Goal: Transaction & Acquisition: Purchase product/service

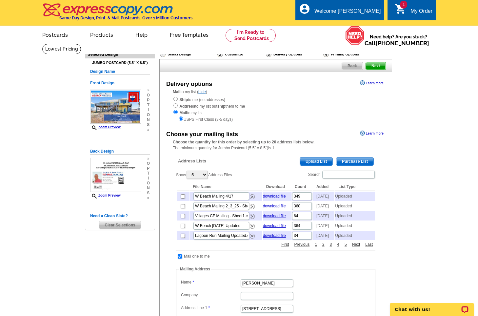
click at [325, 158] on span "Upload List" at bounding box center [316, 161] width 32 height 8
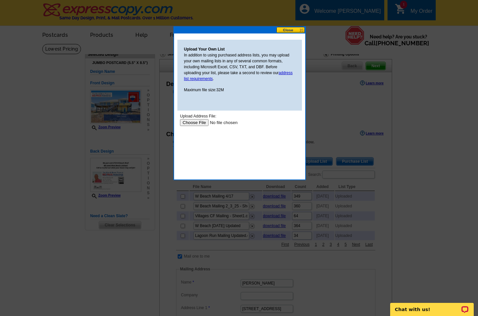
click at [192, 121] on input "file" at bounding box center [221, 122] width 83 height 7
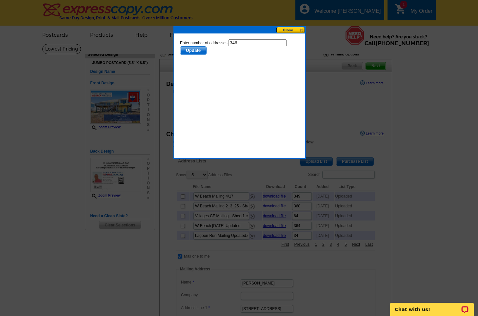
click at [198, 50] on span "Update" at bounding box center [193, 51] width 26 height 8
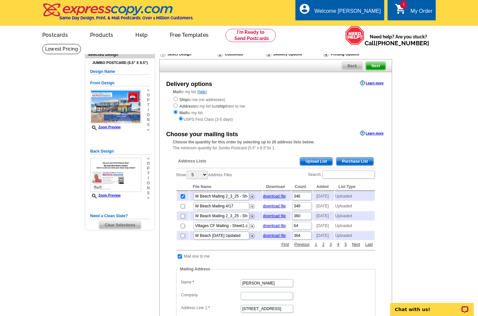
scroll to position [21, 0]
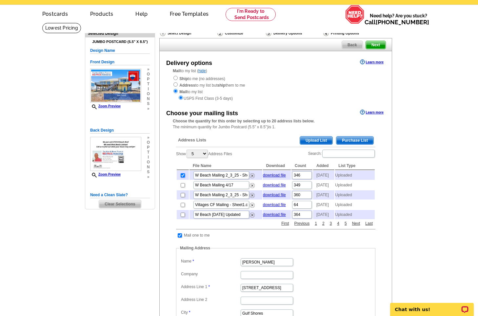
click at [183, 177] on input "checkbox" at bounding box center [183, 175] width 4 height 4
checkbox input "false"
click at [317, 140] on span "Upload List" at bounding box center [316, 140] width 32 height 8
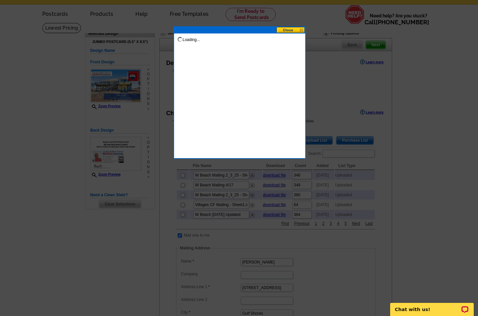
click at [293, 28] on button at bounding box center [290, 30] width 29 height 6
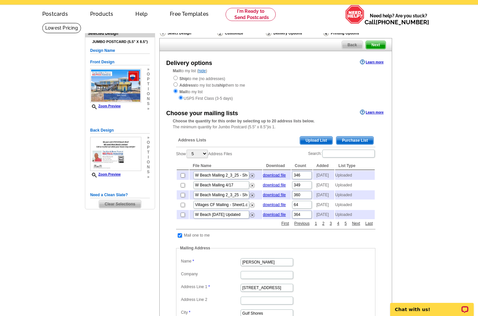
click at [323, 138] on span "Upload List" at bounding box center [316, 140] width 32 height 8
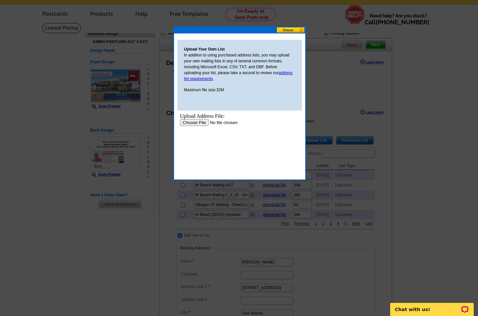
scroll to position [0, 0]
click at [194, 123] on input "file" at bounding box center [221, 122] width 83 height 7
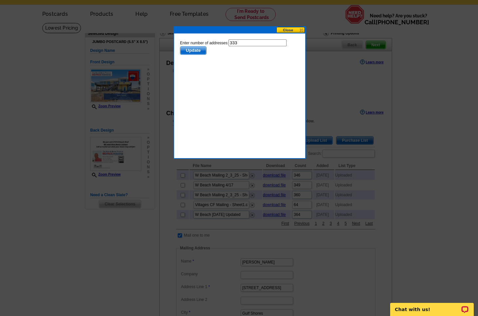
click at [184, 51] on span "Update" at bounding box center [193, 51] width 26 height 8
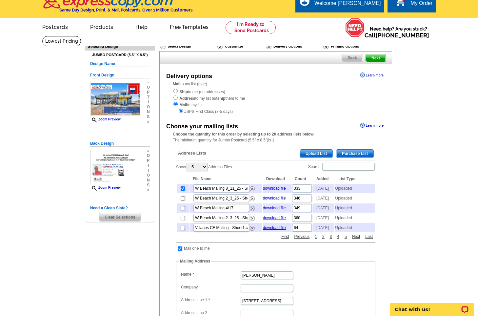
scroll to position [6, 0]
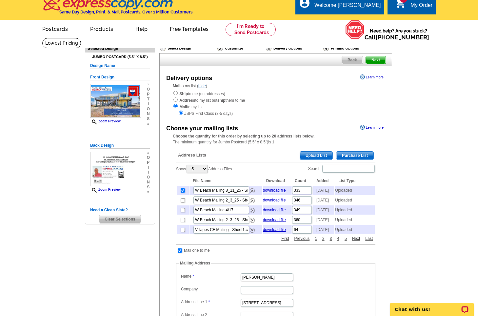
click at [378, 62] on span "Next" at bounding box center [376, 60] width 20 height 8
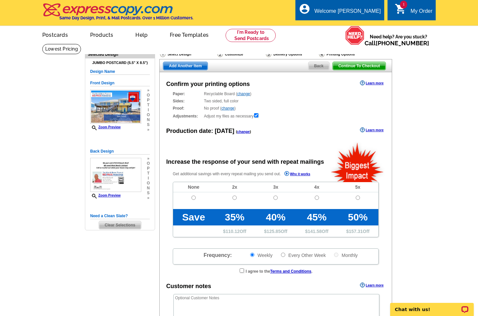
radio input "false"
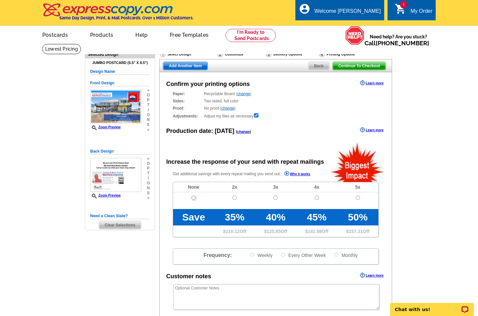
click at [193, 198] on input "radio" at bounding box center [194, 197] width 4 height 4
radio input "true"
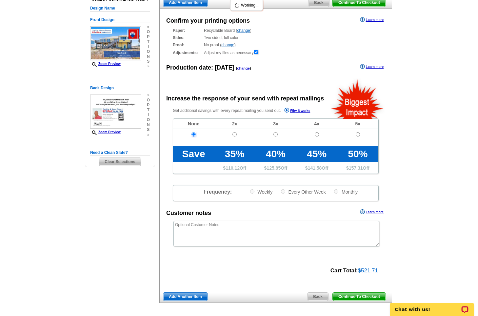
scroll to position [66, 0]
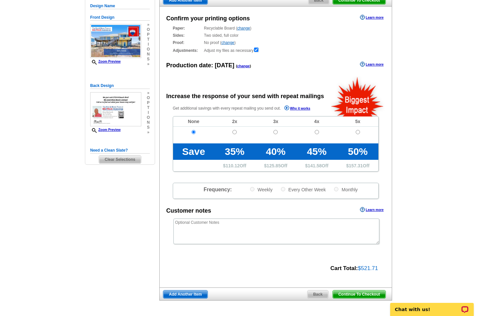
click at [364, 293] on span "Continue To Checkout" at bounding box center [359, 294] width 53 height 8
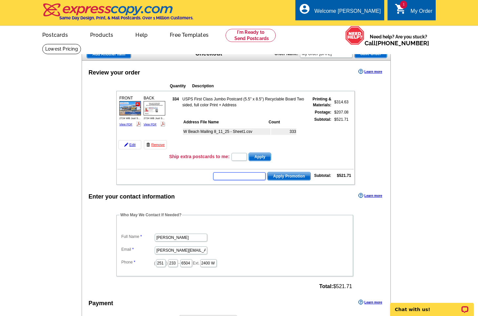
click at [243, 178] on input "text" at bounding box center [239, 176] width 52 height 8
click at [232, 177] on input "text" at bounding box center [239, 176] width 52 height 8
click at [239, 173] on input "text" at bounding box center [239, 176] width 52 height 8
type input "GROW0725"
click at [267, 172] on button "Apply Promotion" at bounding box center [289, 176] width 44 height 9
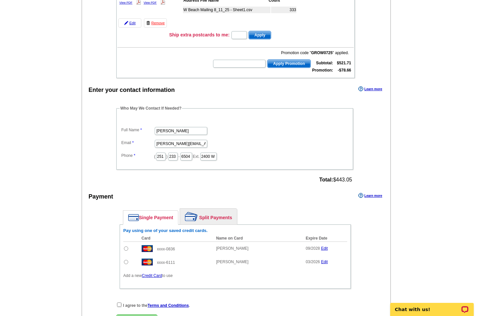
scroll to position [153, 0]
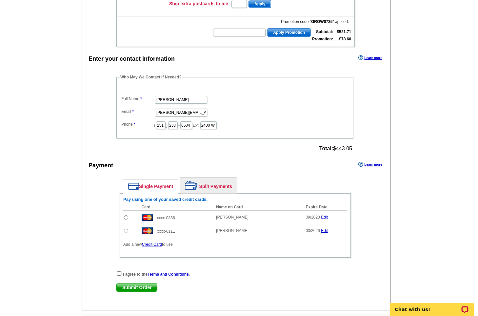
click at [124, 218] on input "radio" at bounding box center [126, 217] width 4 height 4
radio input "true"
click at [119, 272] on input "checkbox" at bounding box center [119, 273] width 4 height 4
checkbox input "true"
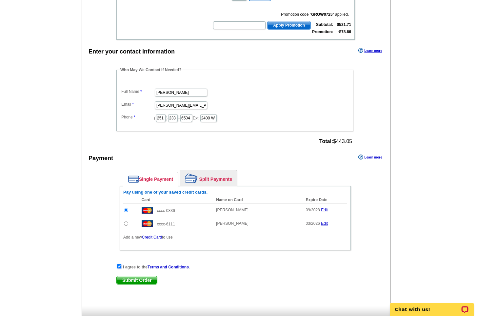
scroll to position [192, 0]
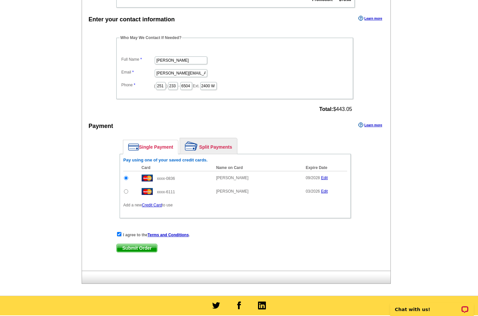
click at [132, 247] on span "Submit Order" at bounding box center [137, 248] width 40 height 8
